Goal: Task Accomplishment & Management: Use online tool/utility

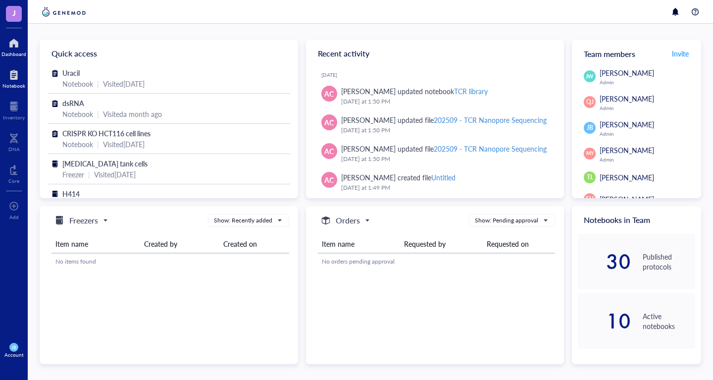
click at [13, 78] on div at bounding box center [13, 75] width 23 height 16
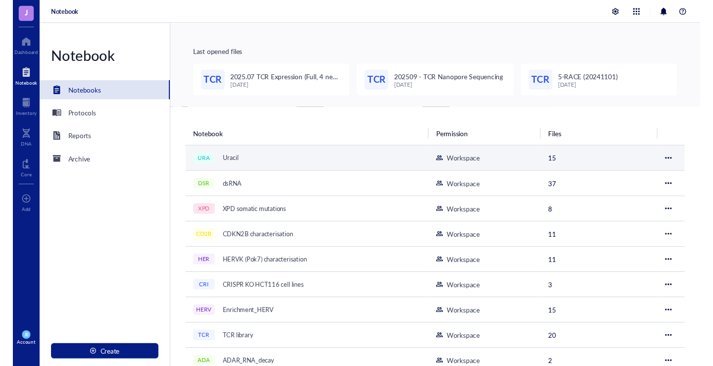
scroll to position [62, 0]
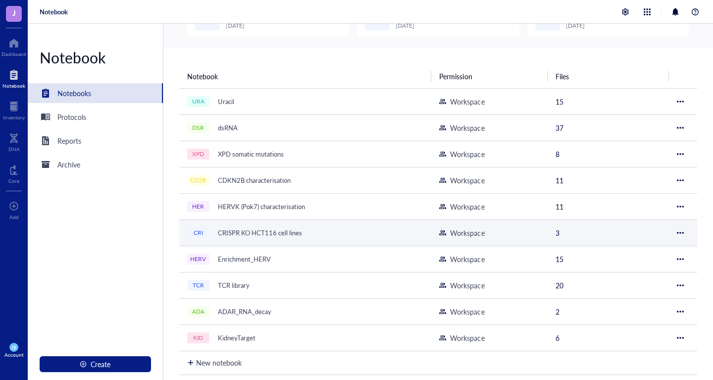
click at [259, 229] on div "CRISPR KO HCT116 cell lines" at bounding box center [259, 233] width 93 height 14
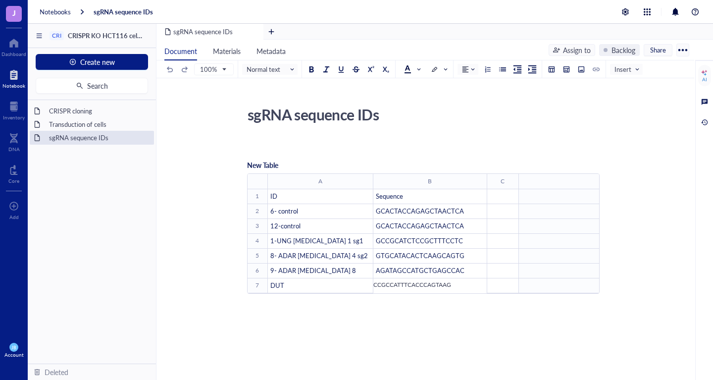
click at [466, 212] on div "GCACTACCAGAGCTAACTCA" at bounding box center [430, 210] width 112 height 9
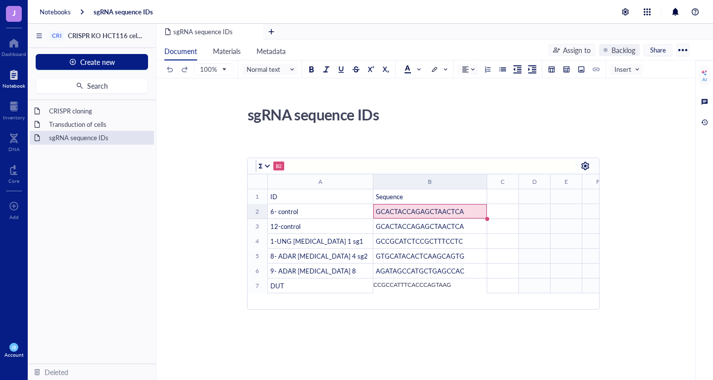
type input "GCACTACCAGAGCTAACTCA"
drag, startPoint x: 384, startPoint y: 165, endPoint x: 289, endPoint y: 167, distance: 95.1
click at [289, 167] on input "GCACTACCAGAGCTAACTCA" at bounding box center [424, 166] width 277 height 12
click at [468, 134] on div "sgRNA sequence IDs sgRNA sequence IDs ﻿ New Table B2 GCACTACCAGAGCTAACTCA ﻿ To …" at bounding box center [423, 309] width 534 height 415
